Goal: Communication & Community: Ask a question

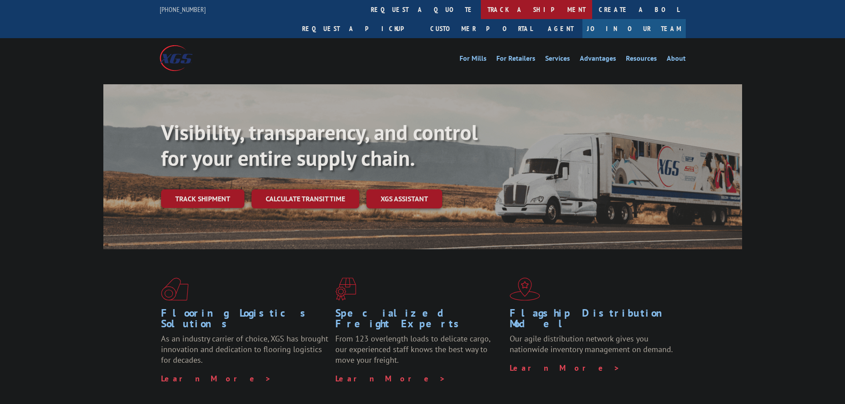
click at [481, 6] on link "track a shipment" at bounding box center [536, 9] width 111 height 19
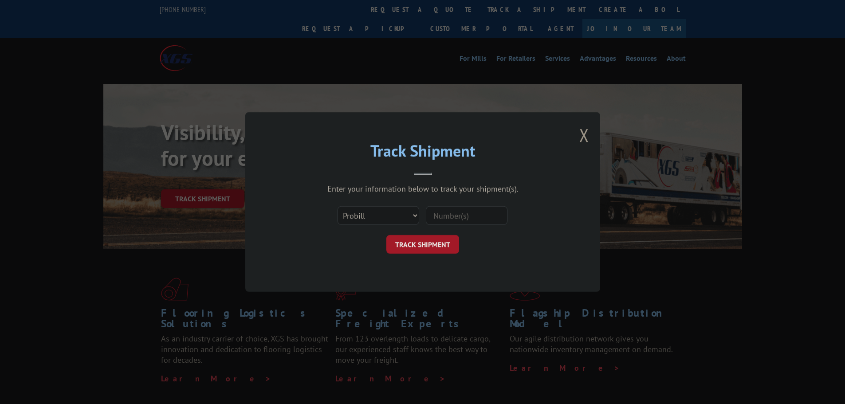
click at [456, 201] on div "Select category... Probill BOL PO" at bounding box center [423, 215] width 266 height 29
drag, startPoint x: 454, startPoint y: 212, endPoint x: 442, endPoint y: 228, distance: 20.3
click at [454, 212] on input at bounding box center [467, 215] width 82 height 19
paste input "17594140"
type input "17594140"
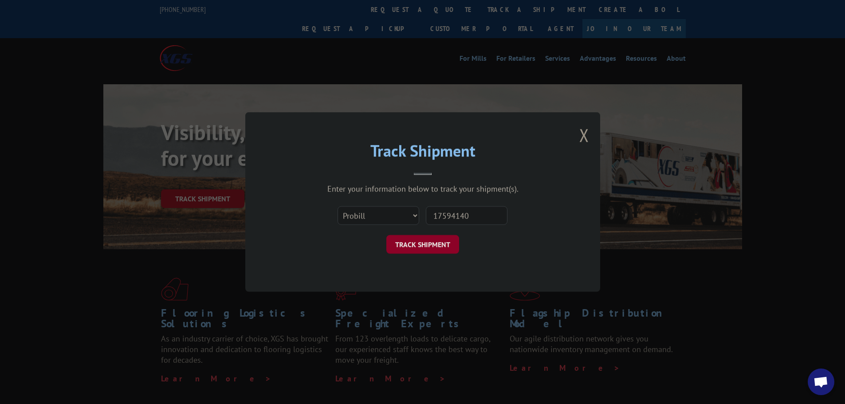
click at [414, 240] on button "TRACK SHIPMENT" at bounding box center [422, 244] width 73 height 19
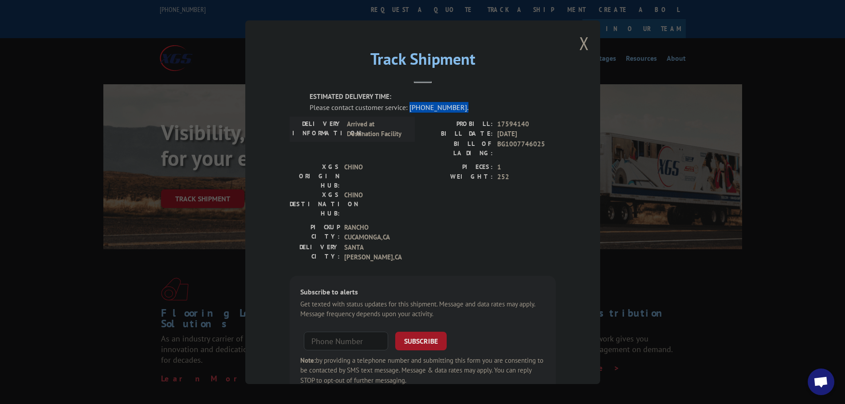
drag, startPoint x: 406, startPoint y: 109, endPoint x: 486, endPoint y: 109, distance: 80.3
click at [486, 109] on div "Please contact customer service: [PHONE_NUMBER]." at bounding box center [433, 107] width 246 height 11
click at [814, 376] on span "Open chat" at bounding box center [820, 381] width 27 height 27
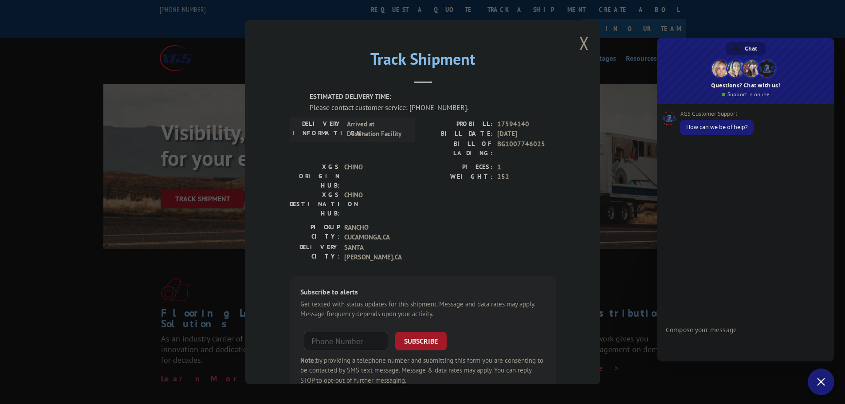
click at [721, 330] on textarea "Compose your message..." at bounding box center [736, 334] width 140 height 16
type textarea "Hi can you provide eta to delivery for 17594140 please"
click at [766, 220] on div "XGS Customer Support How can we be of help? [DATE] Hi can you provide eta to de…" at bounding box center [745, 212] width 177 height 216
click at [711, 333] on textarea "Compose your message..." at bounding box center [736, 331] width 140 height 8
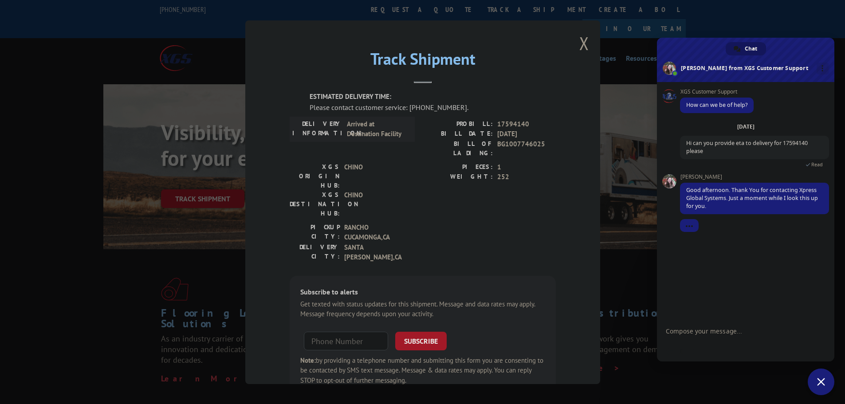
click at [694, 247] on div "XGS Customer Support How can we be of help? [DATE] Hi can you provide eta to de…" at bounding box center [745, 201] width 177 height 238
click at [694, 269] on div "XGS Customer Support How can we be of help? [DATE] Hi can you provide eta to de…" at bounding box center [745, 201] width 177 height 238
click at [580, 41] on button "Close modal" at bounding box center [584, 43] width 10 height 24
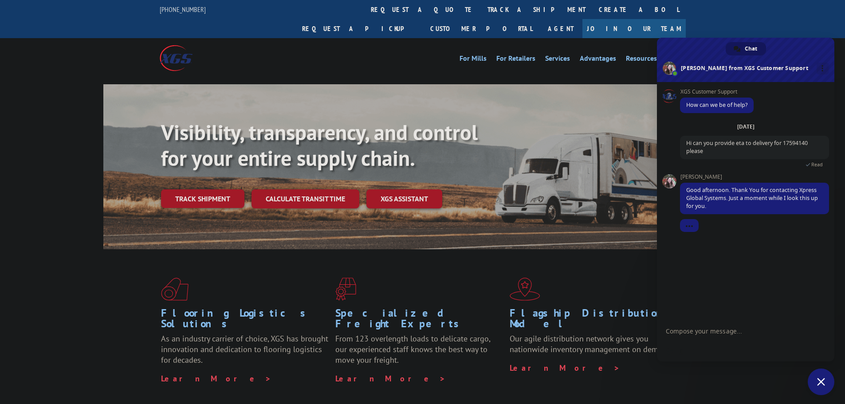
click at [701, 334] on textarea "Compose your message..." at bounding box center [736, 331] width 140 height 8
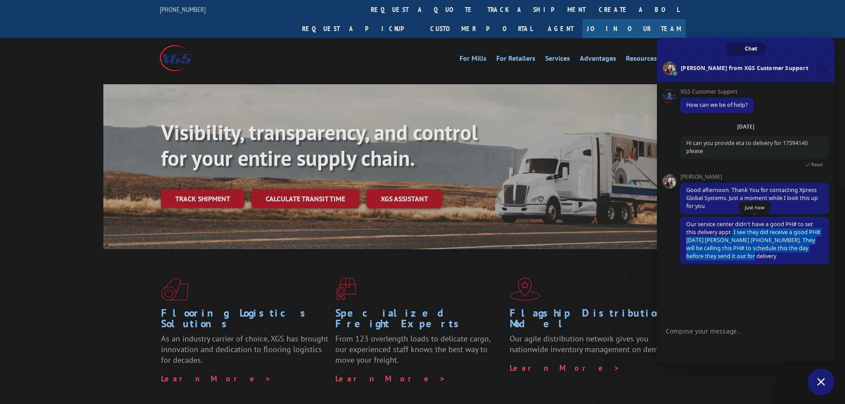
drag, startPoint x: 733, startPoint y: 231, endPoint x: 741, endPoint y: 255, distance: 24.7
click at [741, 255] on span "Our service center didn't have a good PH# to set this delivery appt. I see they…" at bounding box center [754, 240] width 149 height 47
copy span "I see they did receive a good PH# [DATE] [PERSON_NAME] [PHONE_NUMBER]. They wil…"
click at [732, 329] on textarea "Compose your message..." at bounding box center [736, 331] width 140 height 8
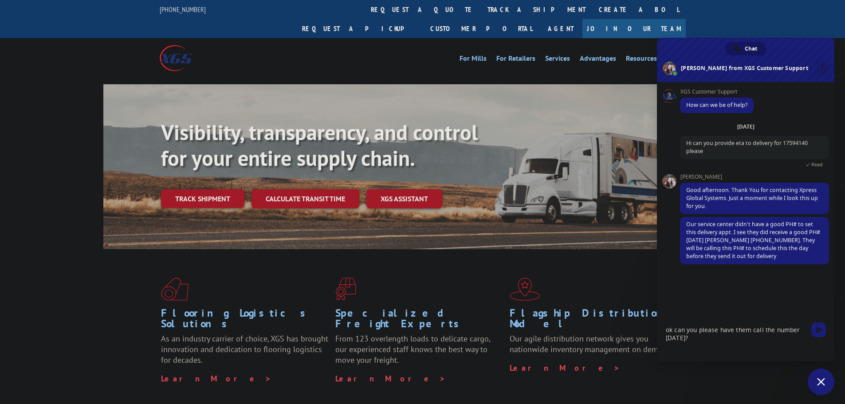
type textarea "ok can you please have them call the number [DATE]?"
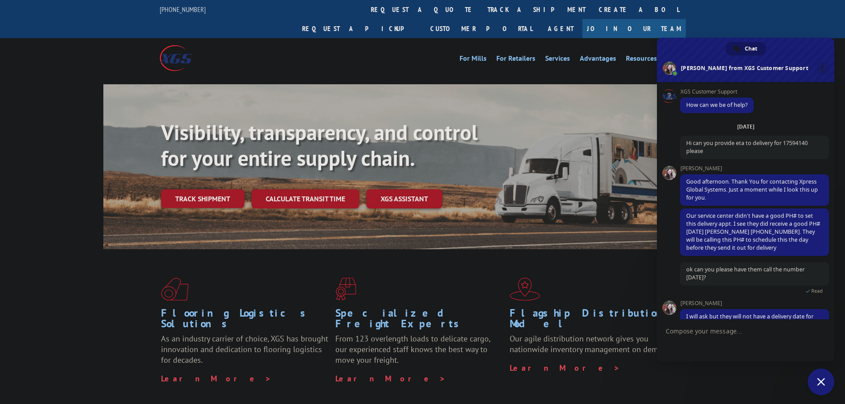
scroll to position [23, 0]
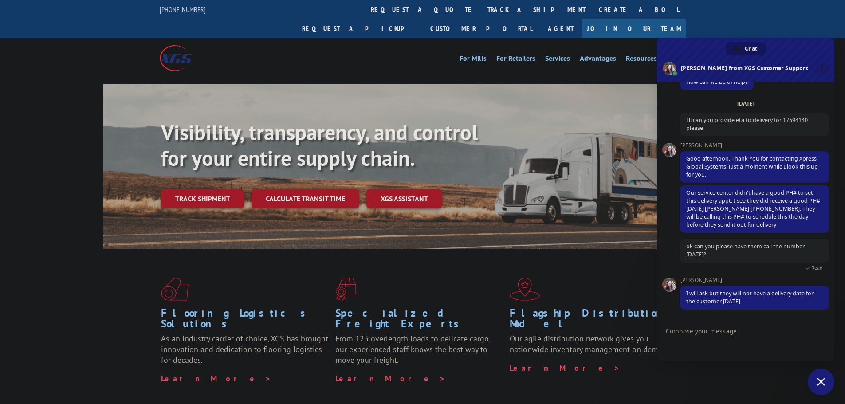
click at [708, 329] on textarea "Compose your message..." at bounding box center [736, 331] width 140 height 8
click at [702, 332] on textarea "Compose your message..." at bounding box center [736, 331] width 140 height 8
click at [729, 330] on textarea "Compose your message..." at bounding box center [736, 331] width 140 height 8
type textarea "I understand hopefully they can set for [DATE]"
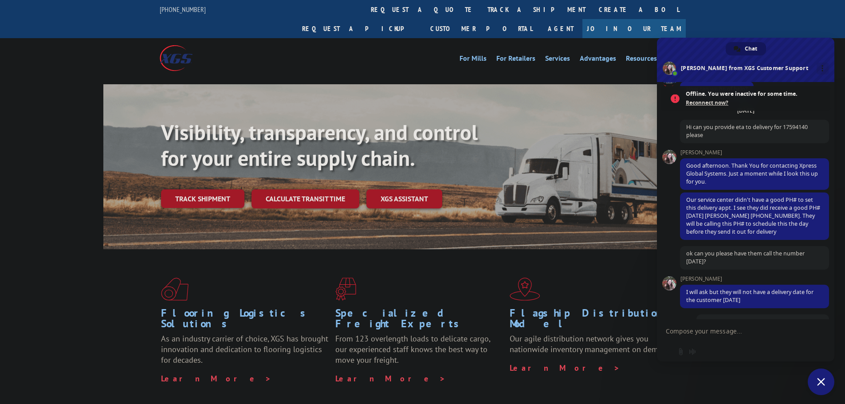
scroll to position [83, 0]
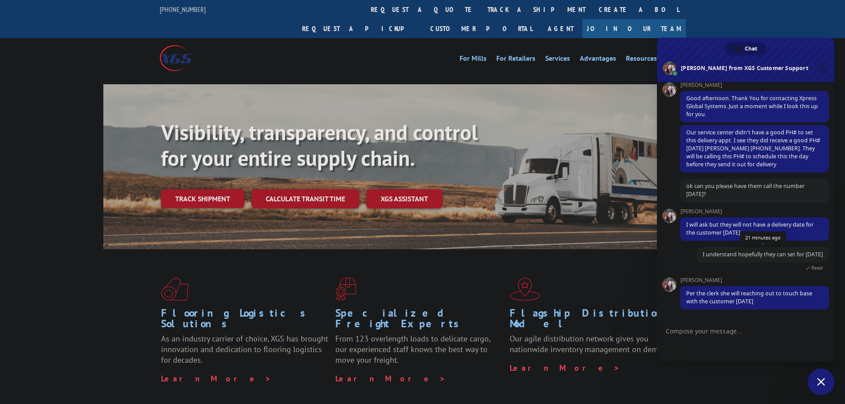
click at [757, 261] on span "I understand hopefully they can set for [DATE]" at bounding box center [762, 255] width 133 height 16
